Goal: Task Accomplishment & Management: Manage account settings

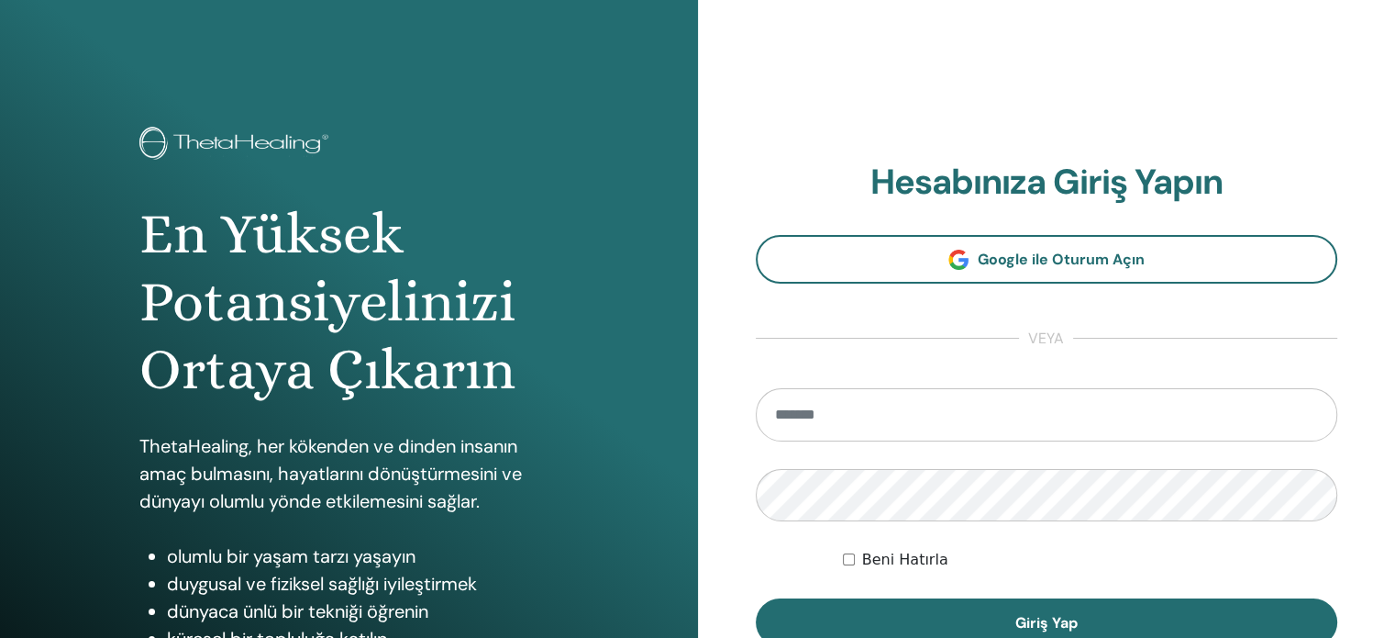
click at [893, 439] on input "email" at bounding box center [1047, 414] width 583 height 53
type input "**********"
click at [848, 524] on form "**********" at bounding box center [1047, 517] width 583 height 259
click at [756, 598] on button "Giriş Yap" at bounding box center [1047, 622] width 583 height 48
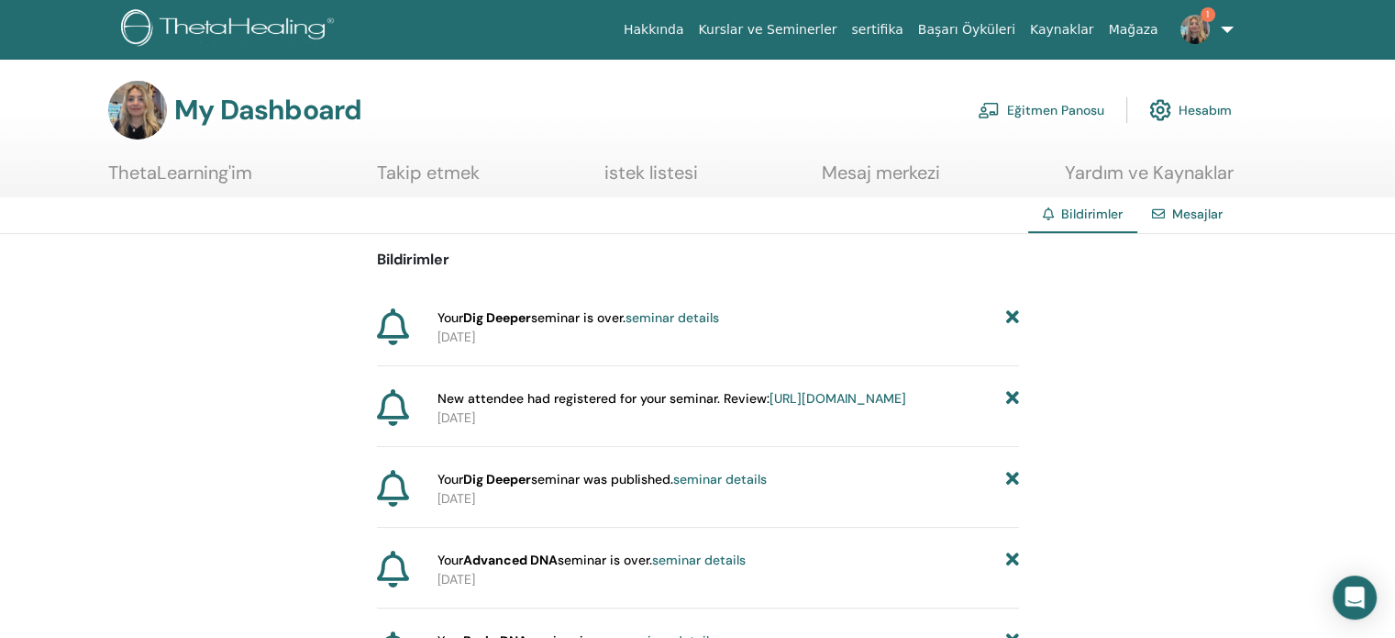
click at [1194, 15] on img at bounding box center [1195, 29] width 29 height 29
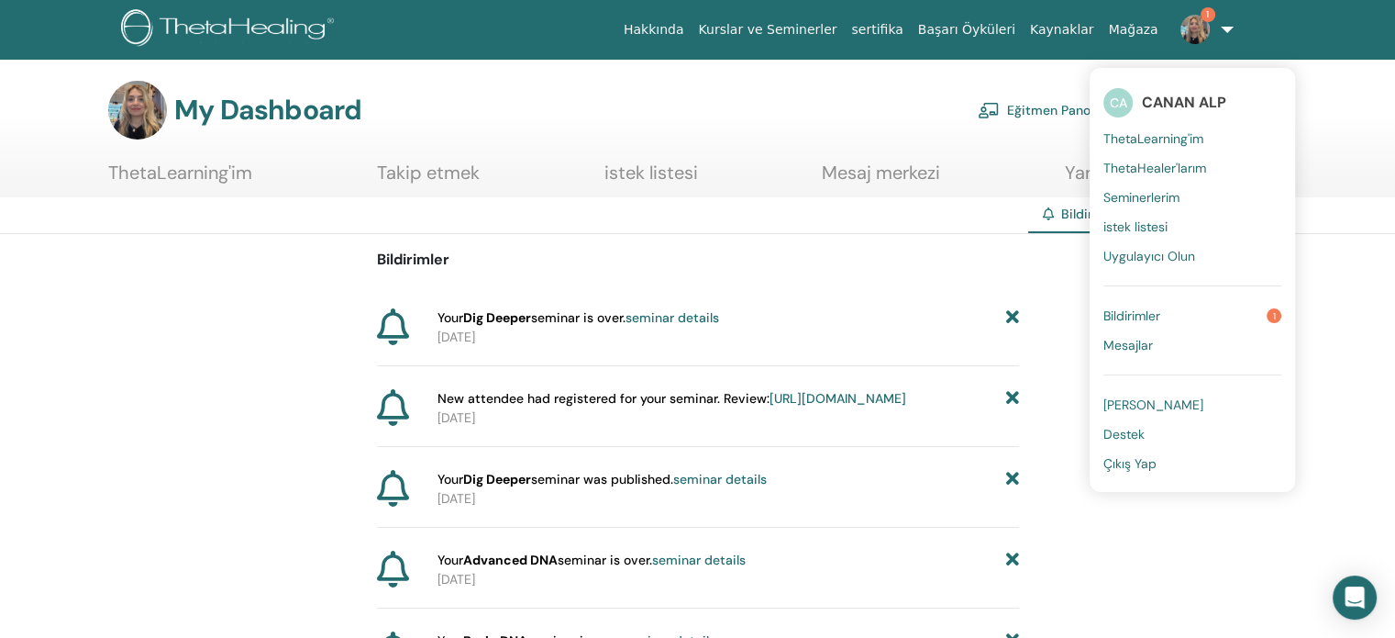
click at [1171, 311] on link "Bildirimler 1" at bounding box center [1193, 315] width 178 height 29
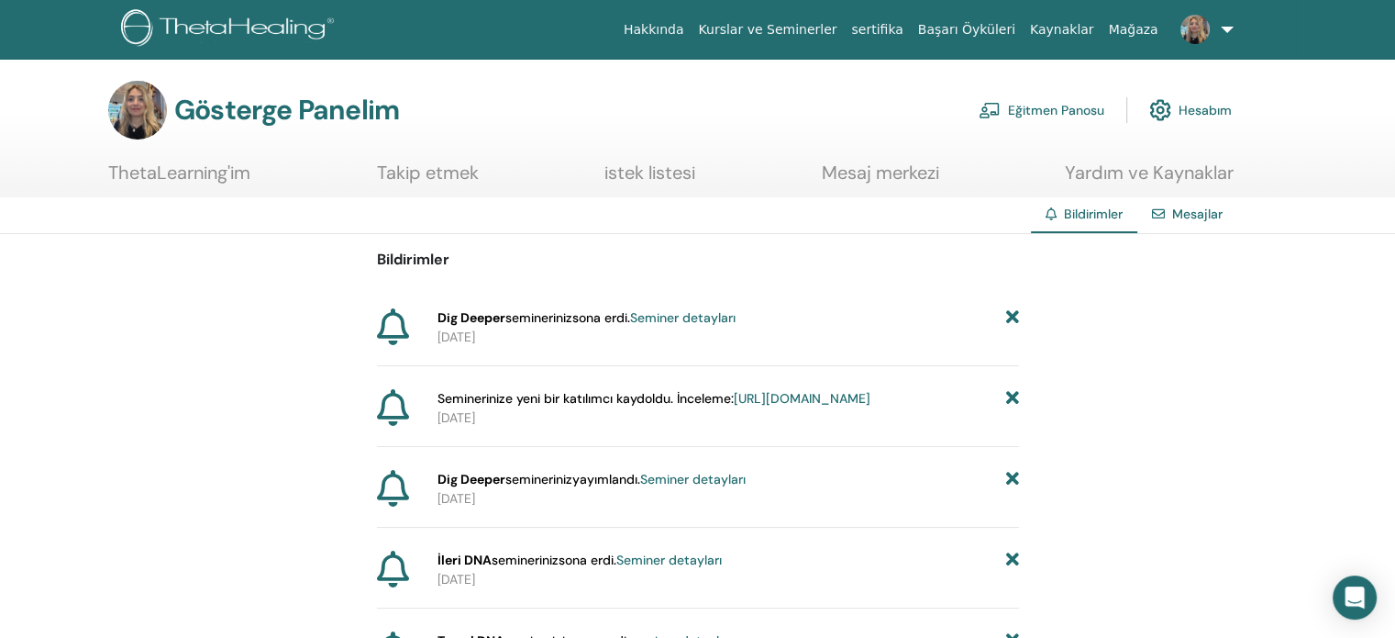
click at [1050, 112] on font "Eğitmen Panosu" at bounding box center [1056, 111] width 96 height 17
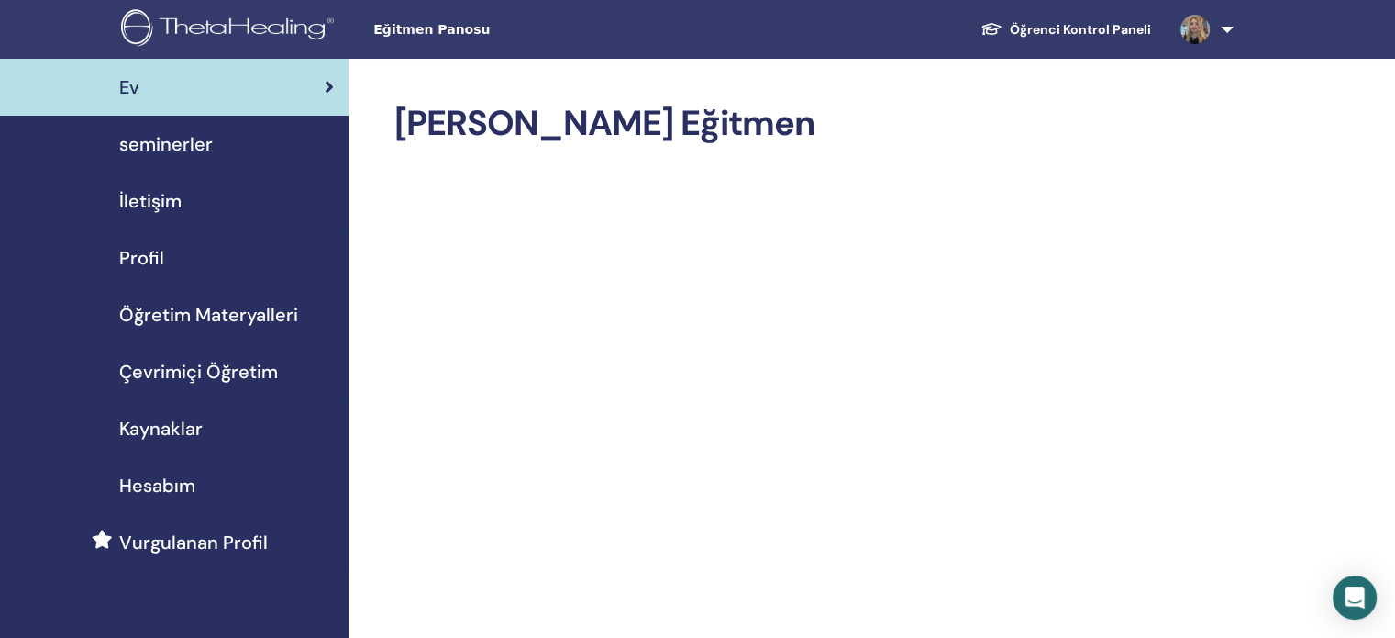
click at [215, 141] on div "seminerler" at bounding box center [174, 144] width 319 height 28
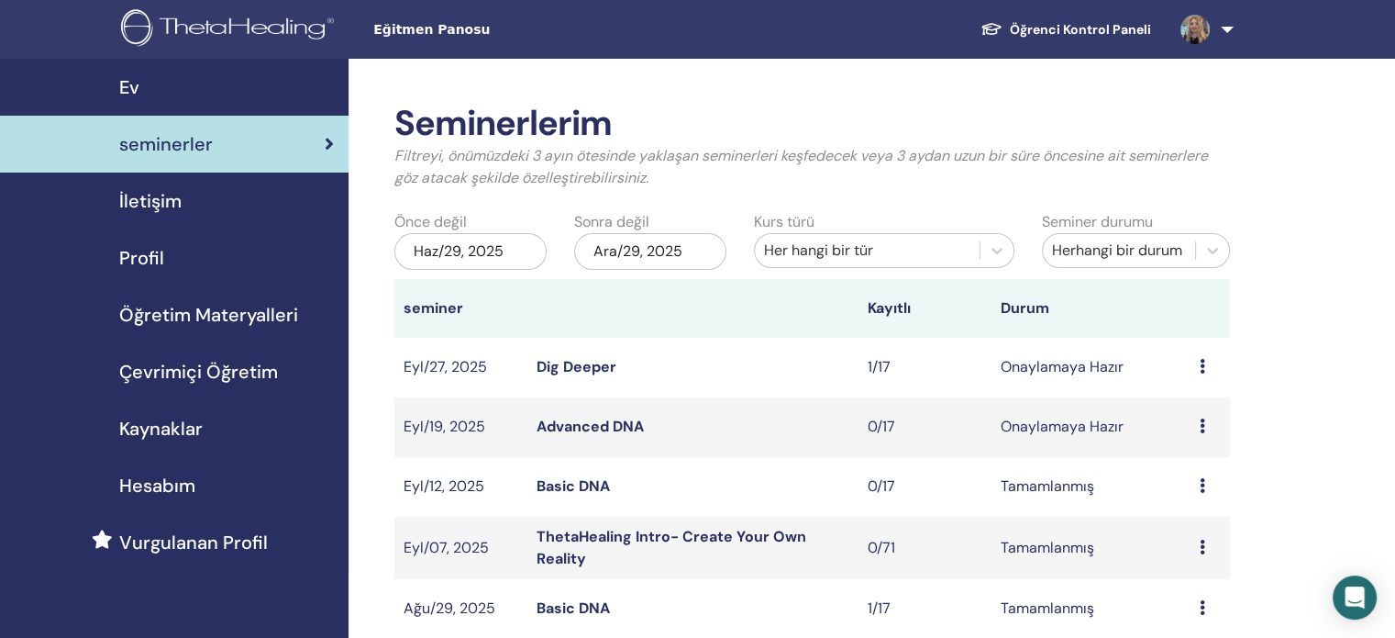
click at [1195, 369] on td "Ön izleme Düzenlemek katılımcılar İptal" at bounding box center [1210, 368] width 39 height 60
click at [1068, 372] on td "Onaylamaya Hazır" at bounding box center [1091, 368] width 199 height 60
click at [574, 361] on link "Dig Deeper" at bounding box center [577, 366] width 80 height 19
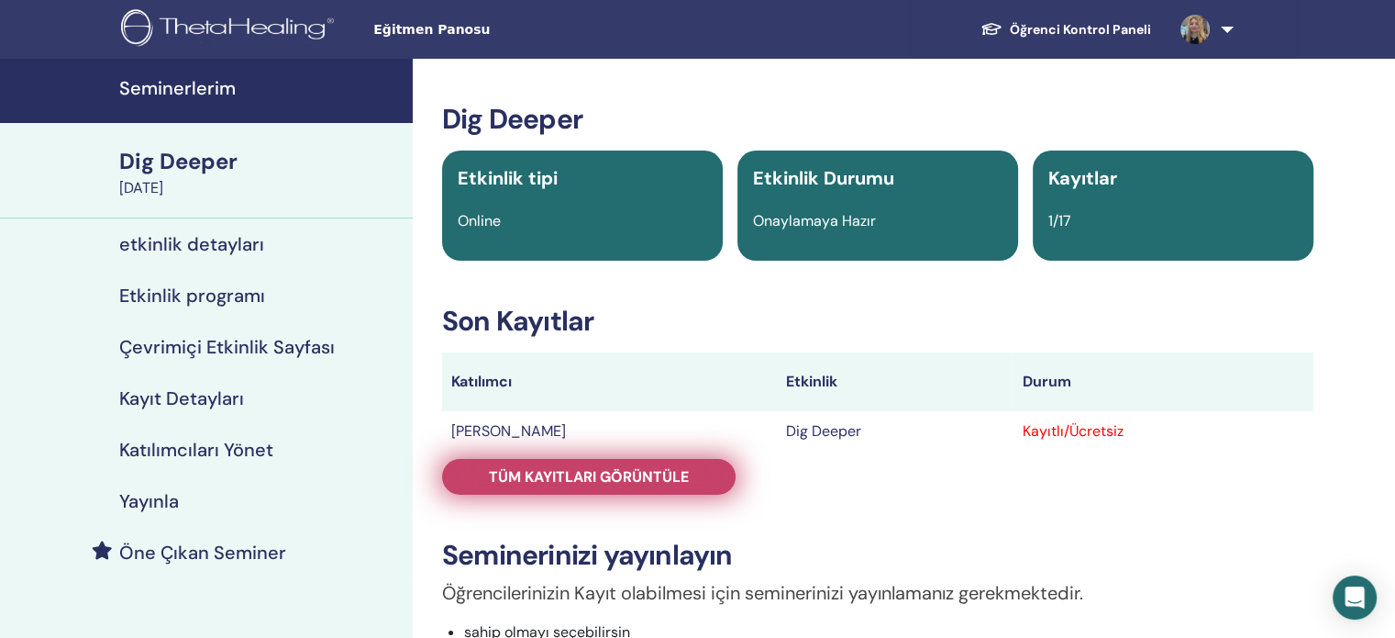
click at [680, 469] on span "Tüm kayıtları görüntüle" at bounding box center [589, 476] width 200 height 19
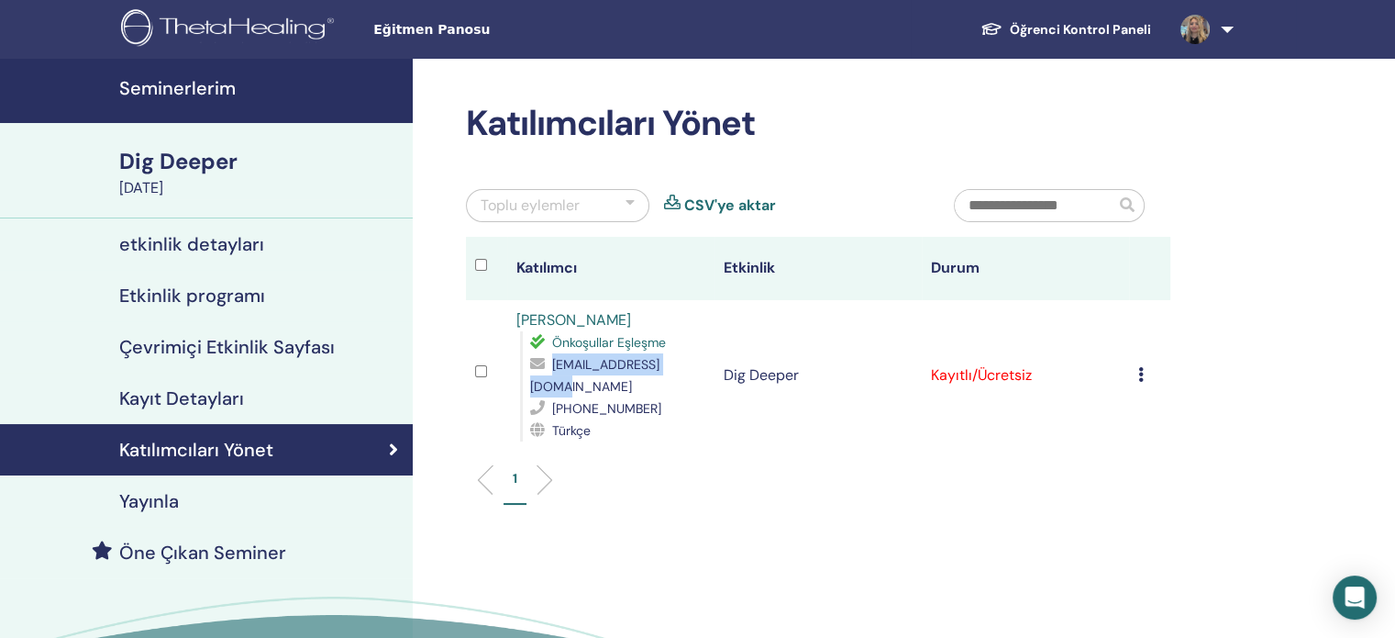
drag, startPoint x: 697, startPoint y: 365, endPoint x: 554, endPoint y: 373, distance: 143.4
click at [554, 373] on div "senaykoza1@gmail.com" at bounding box center [617, 375] width 175 height 44
copy span "senaykoza1@gmail.com"
click at [1141, 369] on icon at bounding box center [1142, 374] width 6 height 15
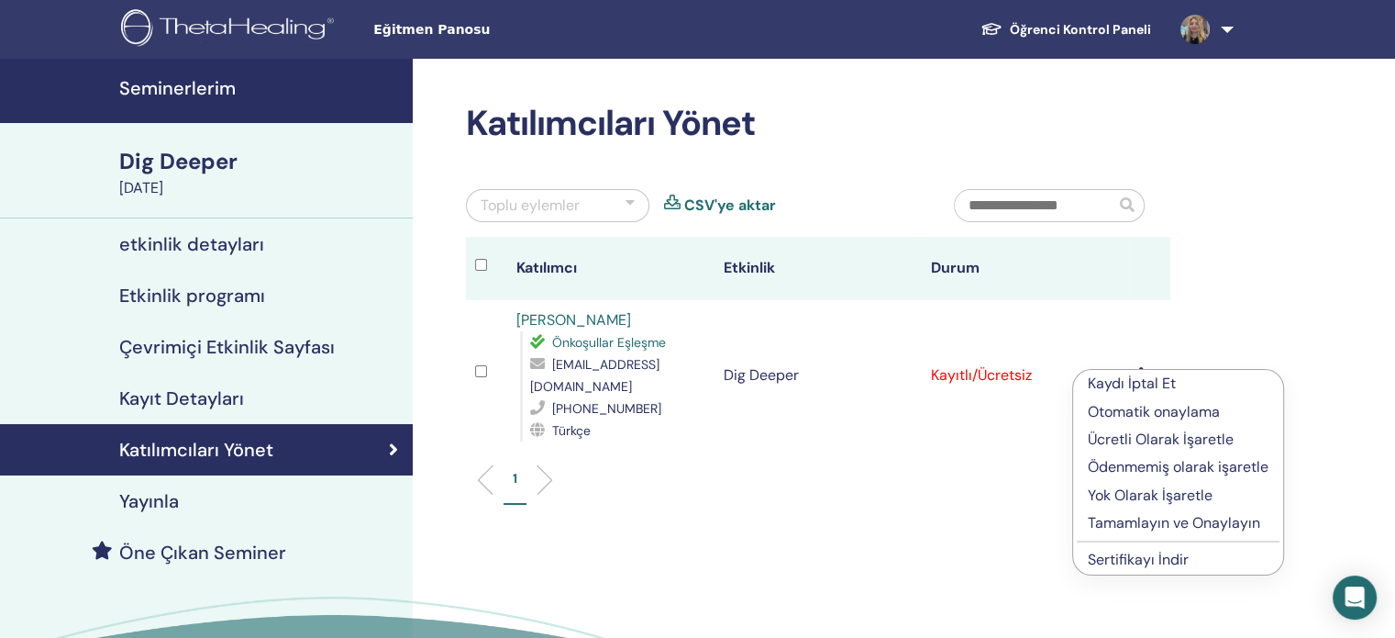
click at [1170, 519] on p "Tamamlayın ve Onaylayın" at bounding box center [1178, 523] width 181 height 22
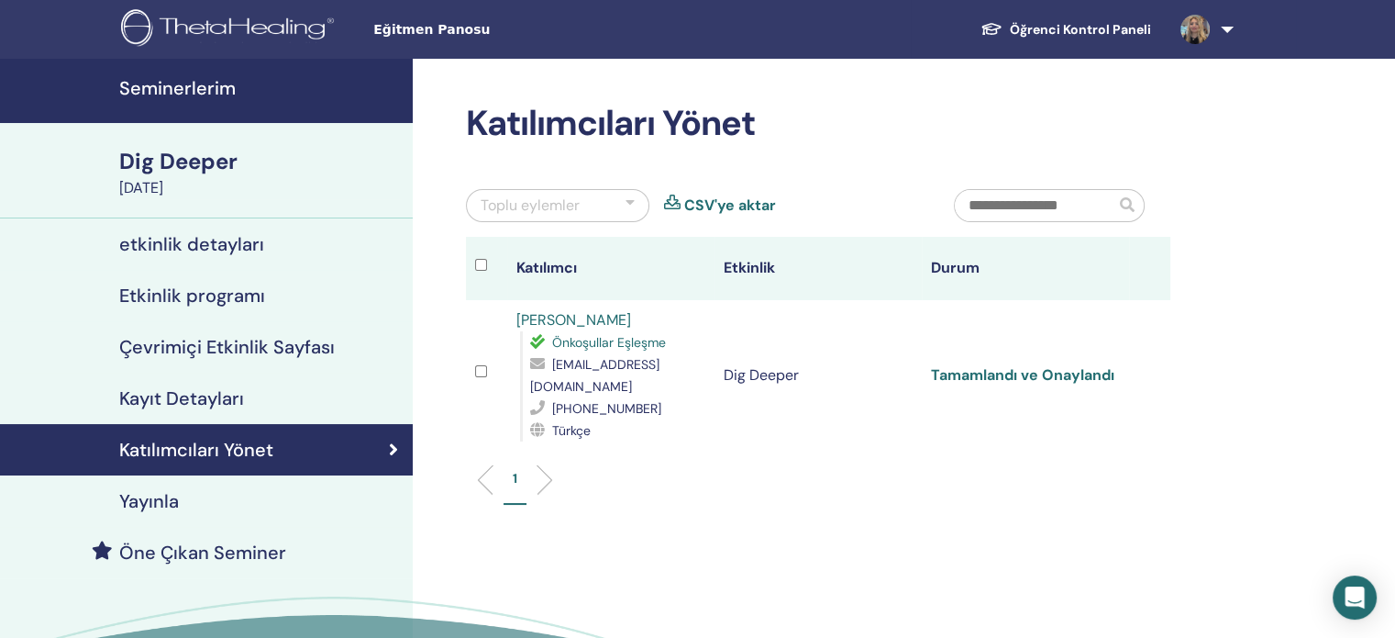
click at [994, 365] on link "Tamamlandı ve Onaylandı" at bounding box center [1022, 374] width 183 height 19
click at [1226, 24] on link at bounding box center [1203, 29] width 75 height 59
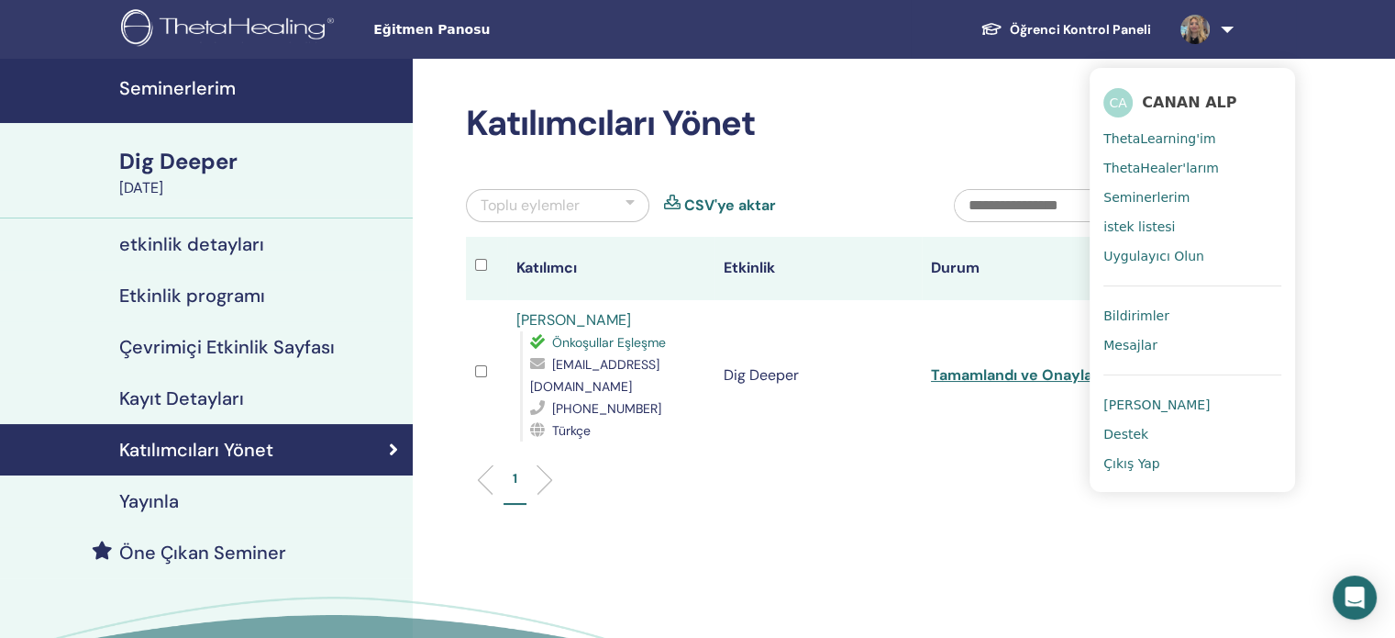
click at [1140, 456] on span "Çıkış Yap" at bounding box center [1132, 463] width 57 height 17
